Goal: Task Accomplishment & Management: Complete application form

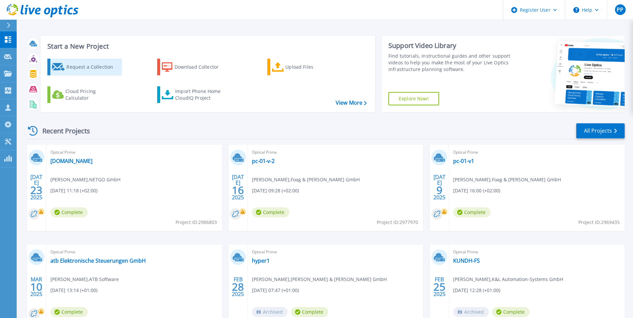
click at [80, 68] on div "Request a Collection" at bounding box center [92, 66] width 53 height 13
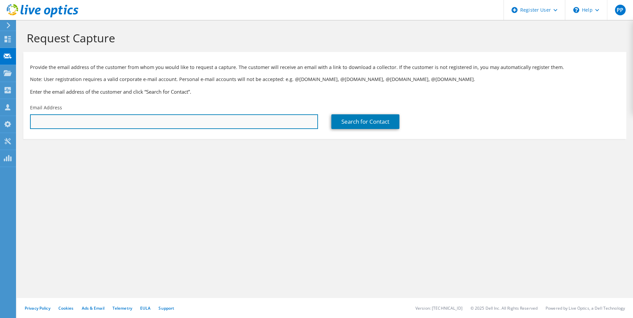
click at [83, 124] on input "text" at bounding box center [174, 121] width 288 height 15
paste input "p.noelle@lobu-data.de"
type input "p.noelle@lobu-data.de"
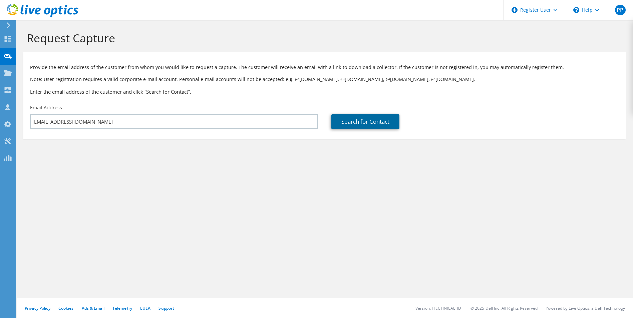
click at [366, 122] on link "Search for Contact" at bounding box center [365, 121] width 68 height 15
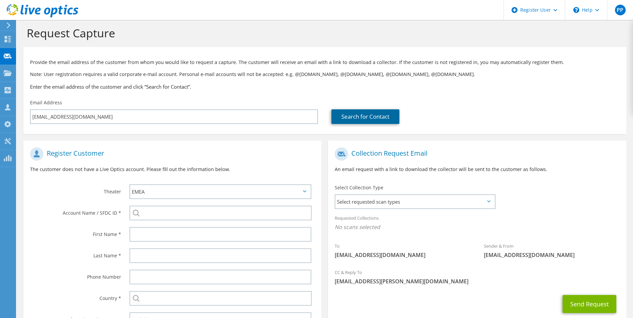
scroll to position [61, 0]
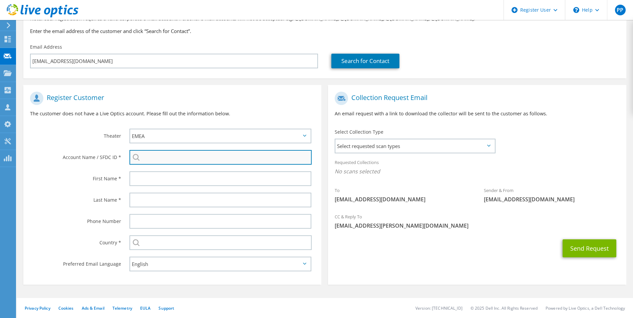
click at [178, 158] on input "search" at bounding box center [221, 157] width 183 height 15
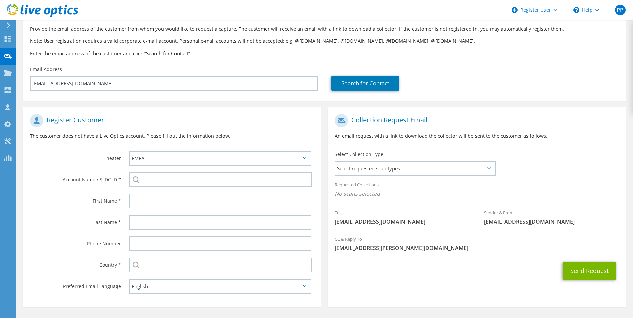
scroll to position [27, 0]
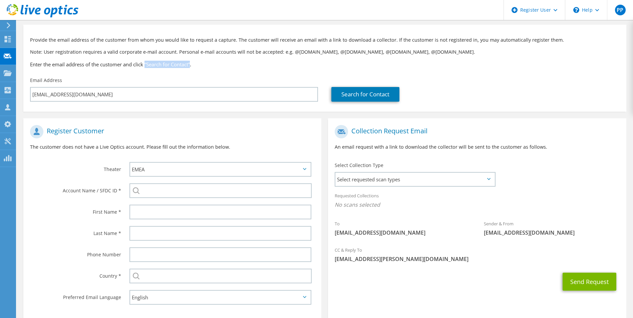
drag, startPoint x: 193, startPoint y: 64, endPoint x: 147, endPoint y: 63, distance: 46.4
click at [147, 63] on h3 "Enter the email address of the customer and click “Search for Contact”." at bounding box center [325, 64] width 590 height 7
click at [491, 177] on span "Select requested scan types" at bounding box center [414, 179] width 159 height 13
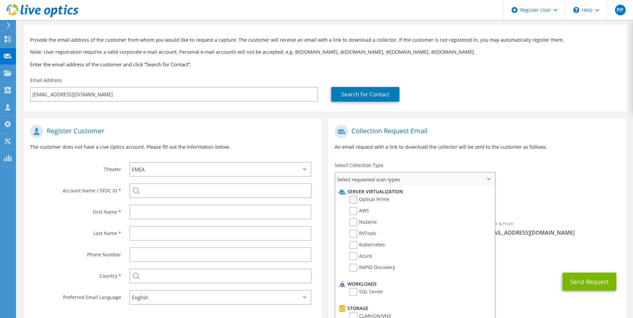
click at [355, 199] on label "Optical Prime" at bounding box center [369, 200] width 40 height 8
click at [0, 0] on input "Optical Prime" at bounding box center [0, 0] width 0 height 0
click at [493, 125] on div "Collection Request Email An email request with a link to download the collector…" at bounding box center [477, 140] width 298 height 37
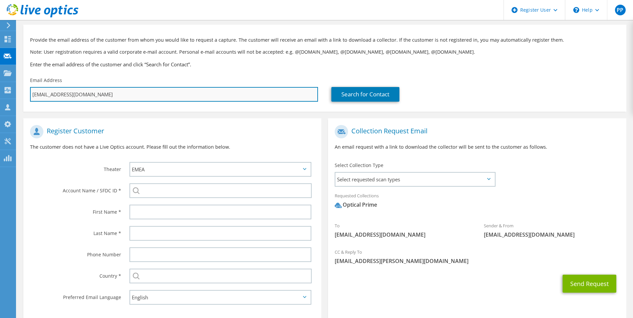
click at [106, 94] on input "p.noelle@lobu-data.de" at bounding box center [174, 94] width 288 height 15
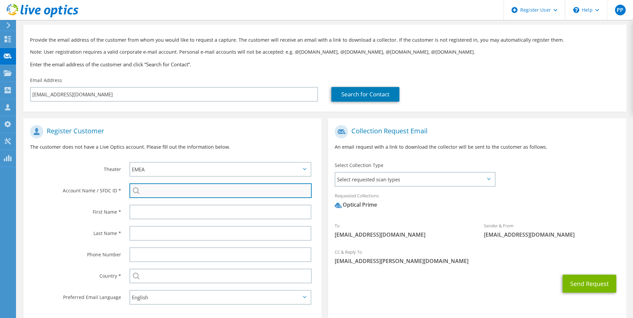
click at [161, 190] on input "search" at bounding box center [221, 191] width 183 height 15
paste input "29997211"
type input "29997211"
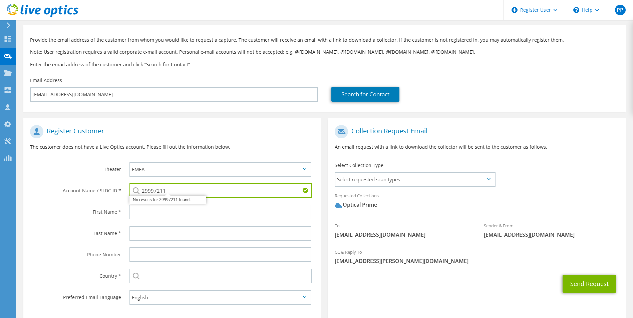
click at [177, 187] on input "29997211" at bounding box center [221, 191] width 183 height 15
drag, startPoint x: 172, startPoint y: 188, endPoint x: 124, endPoint y: 187, distance: 48.4
click at [124, 187] on div "29997211 No results for 29997211 found." at bounding box center [222, 190] width 199 height 21
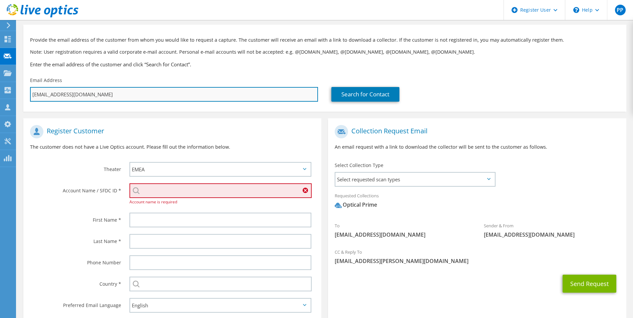
click at [76, 95] on input "p.noelle@lobu-data.de" at bounding box center [174, 94] width 288 height 15
type input "p.noelle@lobu-dat.de"
type input "Select"
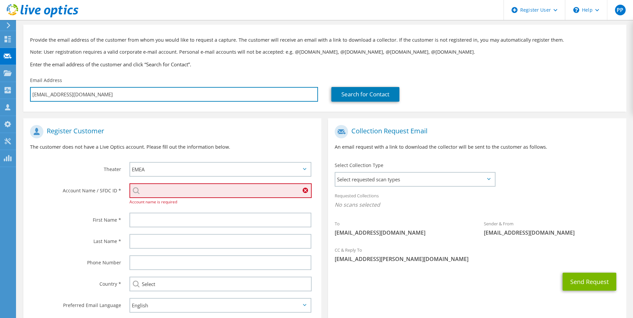
type input "p.noelle@lobu-da.de"
type input "Select"
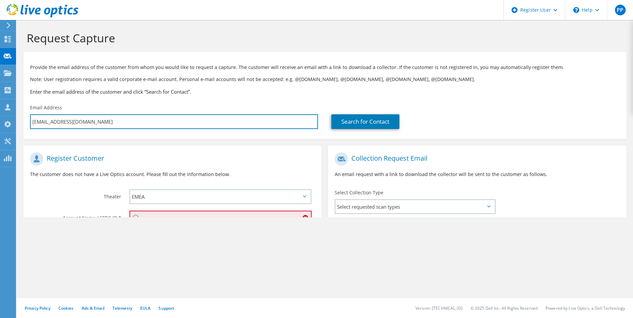
type input "p.noelle@lobu-d.de"
type input "Select"
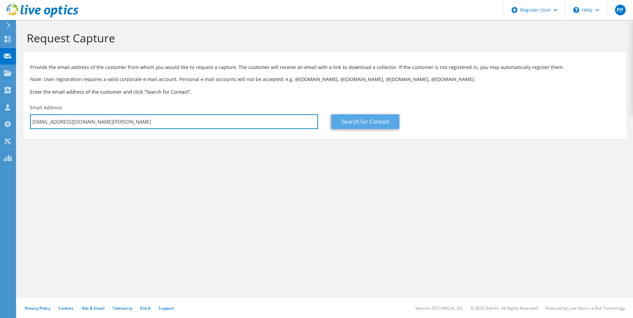
type input "[EMAIL_ADDRESS][DOMAIN_NAME][PERSON_NAME]"
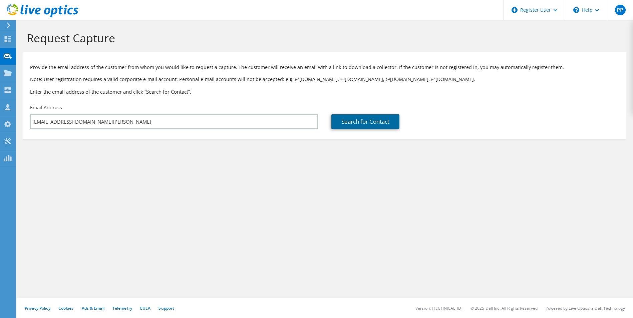
click at [357, 125] on link "Search for Contact" at bounding box center [365, 121] width 68 height 15
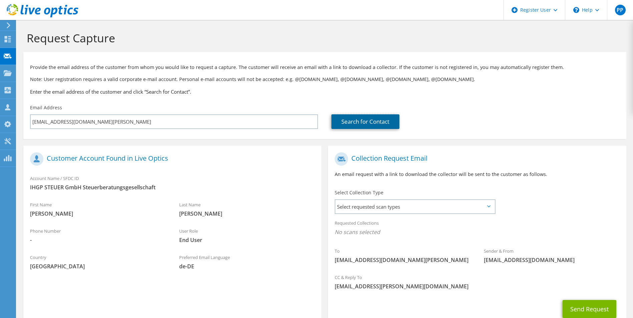
scroll to position [33, 0]
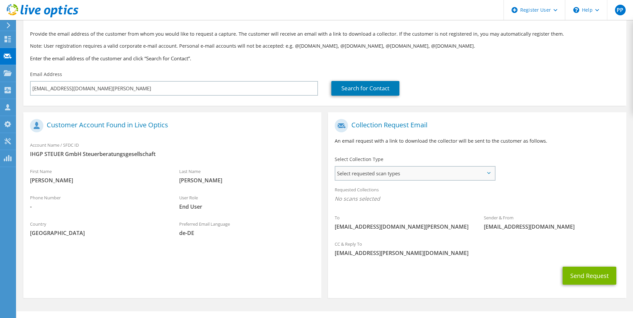
click at [486, 172] on span "Select requested scan types" at bounding box center [414, 173] width 159 height 13
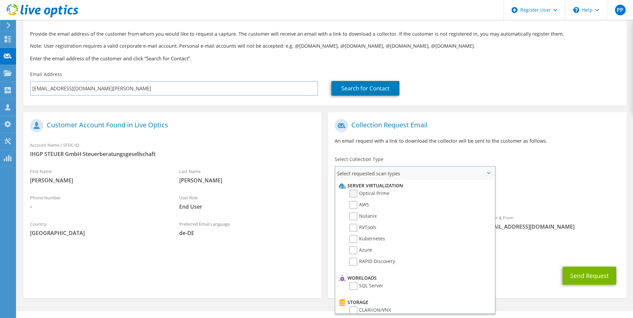
click at [365, 196] on label "Optical Prime" at bounding box center [369, 194] width 40 height 8
click at [0, 0] on input "Optical Prime" at bounding box center [0, 0] width 0 height 0
click at [591, 274] on button "Send Request" at bounding box center [590, 278] width 54 height 18
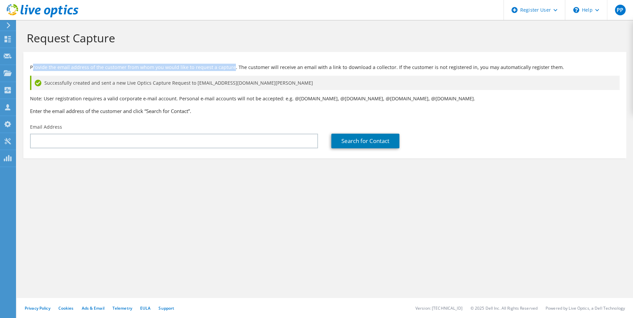
drag, startPoint x: 33, startPoint y: 66, endPoint x: 232, endPoint y: 67, distance: 198.9
click at [232, 67] on p "Provide the email address of the customer from whom you would like to request a…" at bounding box center [325, 67] width 590 height 7
click at [556, 9] on use at bounding box center [556, 10] width 4 height 2
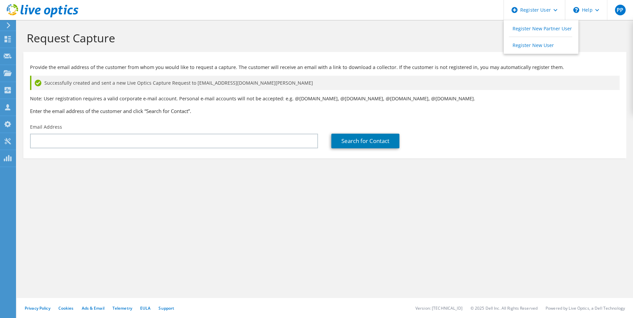
click at [428, 35] on h1 "Request Capture" at bounding box center [323, 38] width 593 height 14
click at [37, 6] on icon at bounding box center [43, 11] width 72 height 14
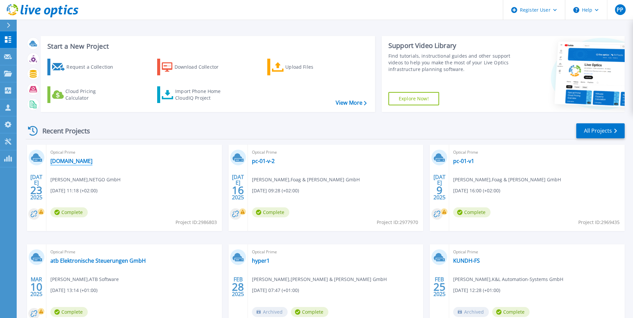
click at [89, 161] on link "vcenter01.ad.f-a-t.de" at bounding box center [71, 161] width 42 height 7
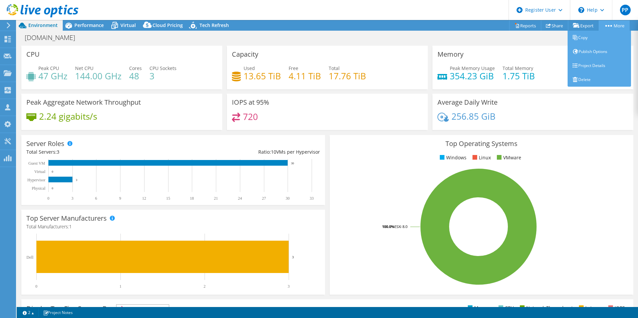
select select "EUFrankfurt"
select select "EUR"
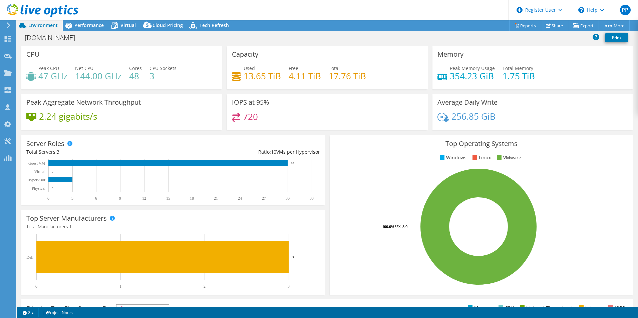
click at [558, 41] on div "vcenter01.ad.f-a-t.de Print" at bounding box center [328, 37] width 622 height 12
click at [209, 40] on div "vcenter01.ad.f-a-t.de Print" at bounding box center [328, 37] width 622 height 12
drag, startPoint x: 88, startPoint y: 39, endPoint x: 22, endPoint y: 38, distance: 65.8
click at [22, 38] on h1 "vcenter01.ad.f-a-t.de" at bounding box center [54, 37] width 64 height 7
click at [179, 38] on div "vcenter01.ad.f-a-t.de Print" at bounding box center [328, 37] width 622 height 12
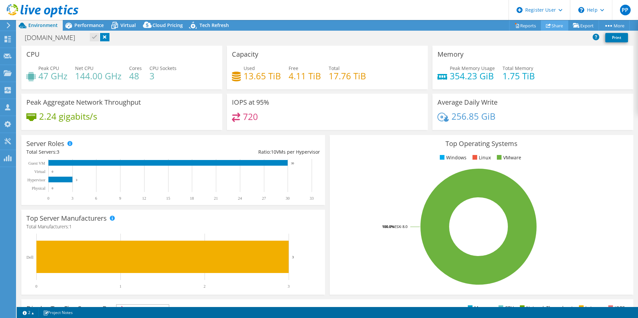
click at [549, 25] on link "Share" at bounding box center [554, 25] width 27 height 10
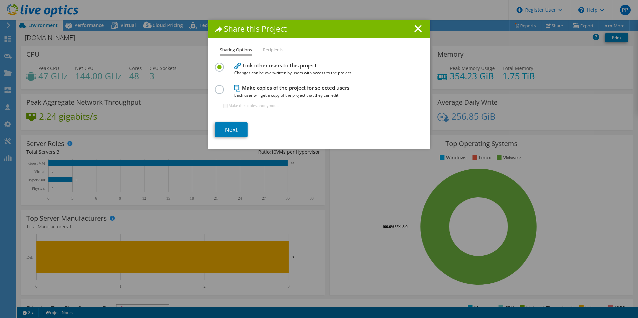
click at [260, 67] on h4 "Link other users to this project Changes can be overwritten by users with acces…" at bounding box center [317, 69] width 167 height 15
click at [236, 128] on link "Next" at bounding box center [231, 130] width 33 height 15
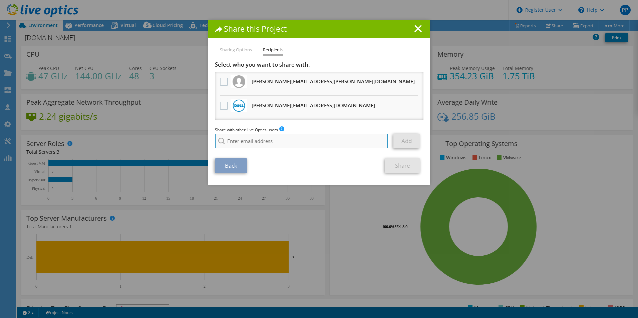
click at [244, 140] on input "search" at bounding box center [302, 141] width 174 height 15
click at [416, 28] on line at bounding box center [418, 28] width 7 height 7
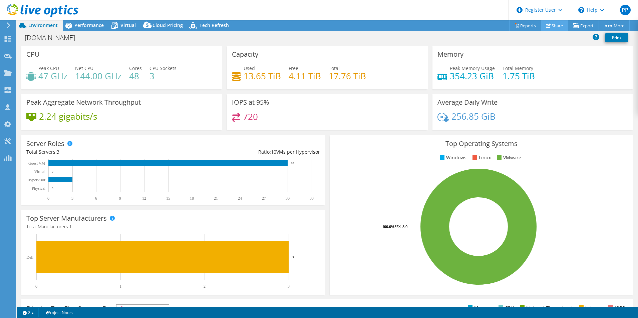
click at [556, 26] on link "Share" at bounding box center [554, 25] width 27 height 10
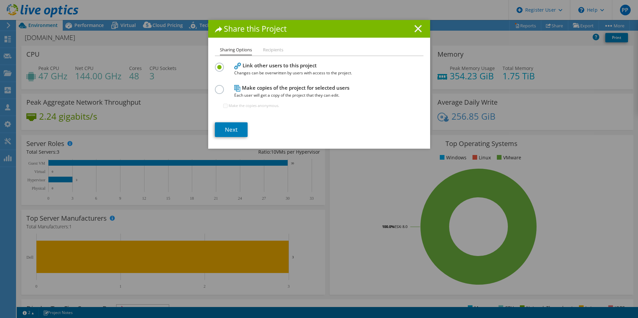
click at [415, 29] on line at bounding box center [418, 28] width 7 height 7
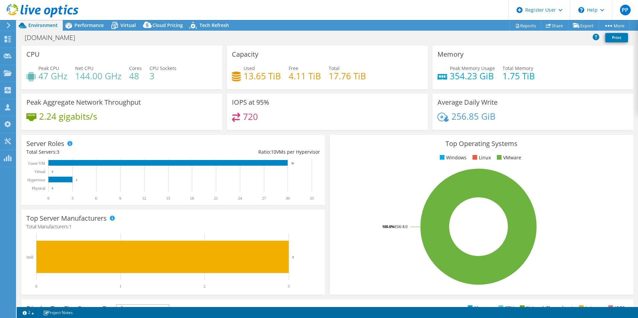
click at [35, 12] on use at bounding box center [43, 10] width 72 height 13
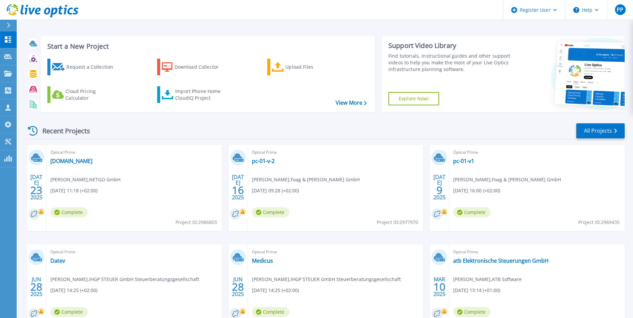
scroll to position [33, 0]
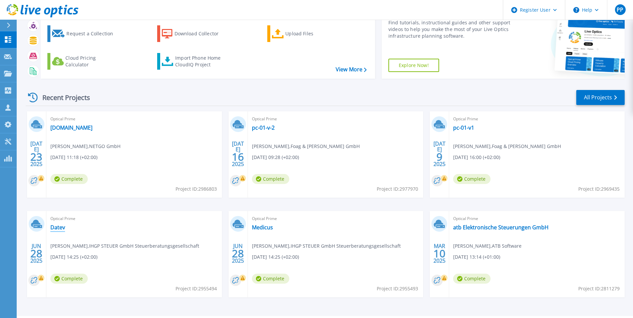
click at [57, 225] on link "Datev" at bounding box center [57, 227] width 15 height 7
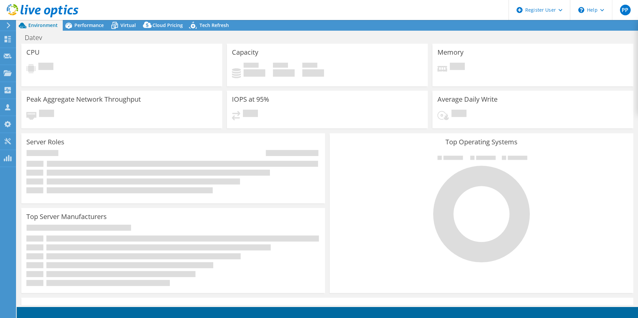
select select "USD"
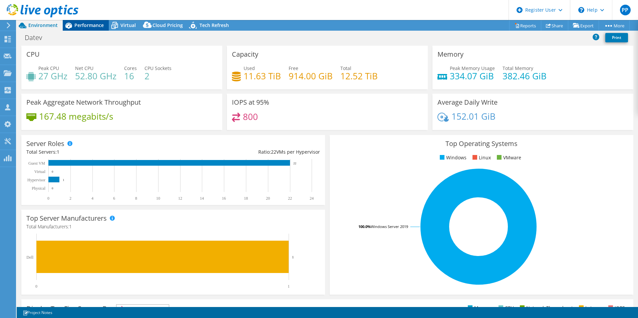
click at [91, 24] on span "Performance" at bounding box center [88, 25] width 29 height 6
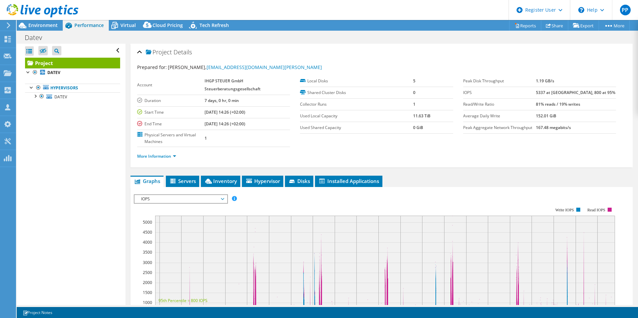
drag, startPoint x: 203, startPoint y: 112, endPoint x: 225, endPoint y: 114, distance: 21.5
click at [225, 114] on tr "Start Time [DATE] 14:26 (+02:00)" at bounding box center [213, 112] width 153 height 12
